Goal: Transaction & Acquisition: Download file/media

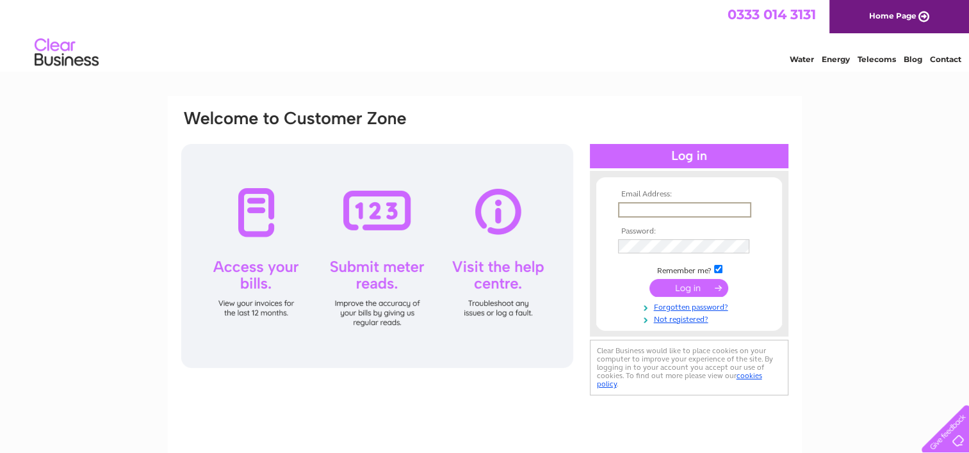
click at [628, 210] on input "text" at bounding box center [684, 209] width 133 height 15
type input "knapton@f2s.com"
click at [649, 279] on input "submit" at bounding box center [688, 288] width 79 height 18
click at [674, 285] on input "submit" at bounding box center [688, 287] width 79 height 18
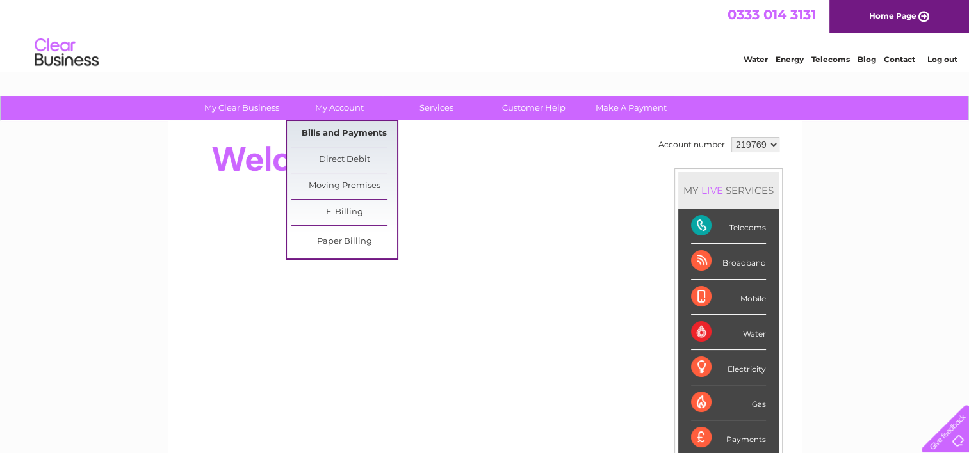
click at [332, 134] on link "Bills and Payments" at bounding box center [344, 134] width 106 height 26
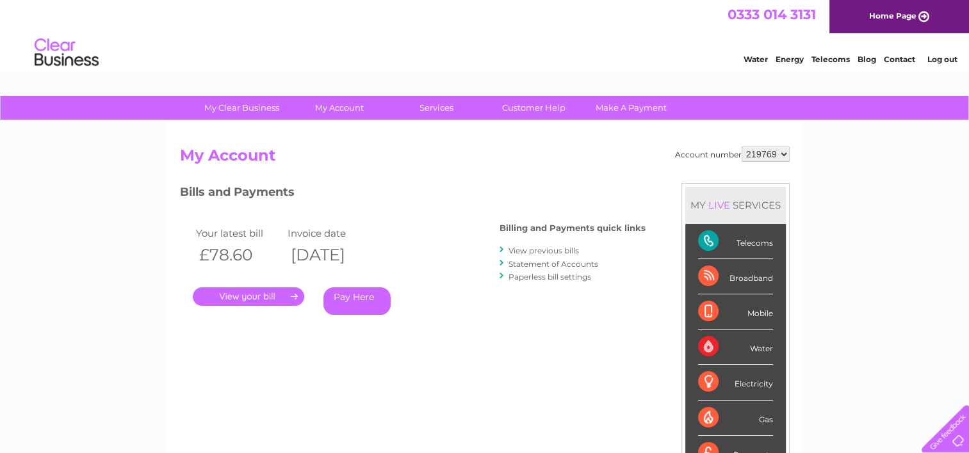
click at [240, 298] on link "." at bounding box center [248, 296] width 111 height 19
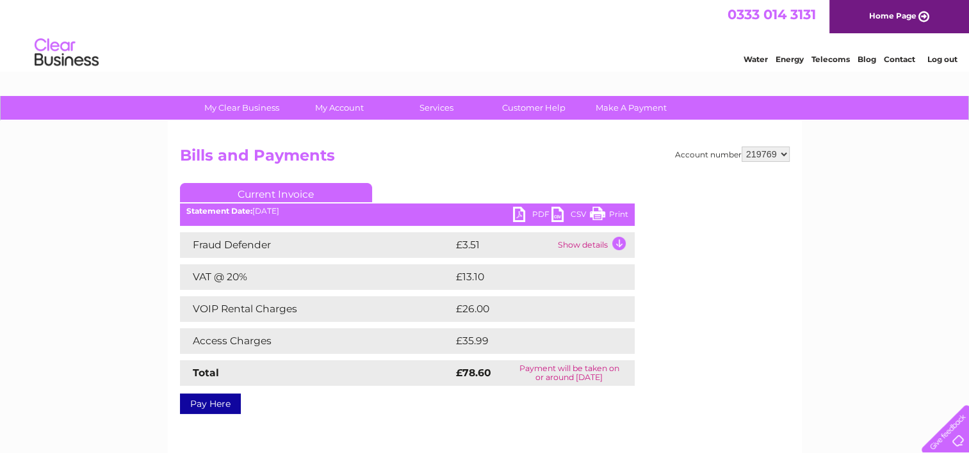
click at [523, 213] on link "PDF" at bounding box center [532, 216] width 38 height 19
click at [781, 152] on select "219769 219772" at bounding box center [765, 154] width 48 height 15
select select "219772"
click at [741, 147] on select "219769 219772" at bounding box center [765, 154] width 48 height 15
click at [519, 213] on link "PDF" at bounding box center [532, 216] width 38 height 19
